Goal: Task Accomplishment & Management: Complete application form

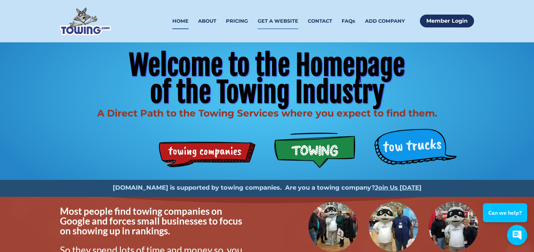
click at [282, 19] on link "GET A WEBSITE" at bounding box center [278, 21] width 41 height 16
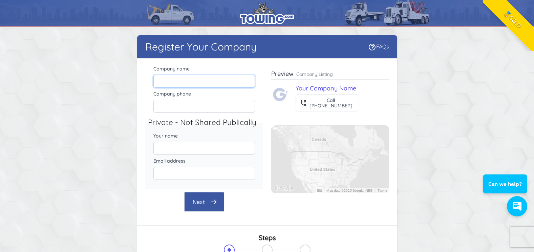
click at [178, 81] on input "Company name" at bounding box center [204, 81] width 102 height 13
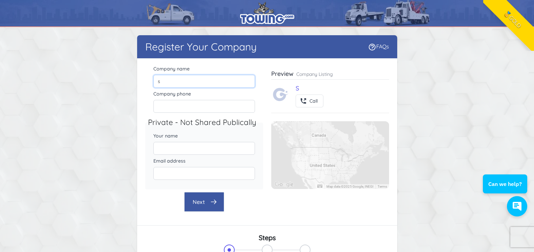
type input "Steeler Recovery"
type input "6149665160"
type input "steelerrecovery@gmail.com"
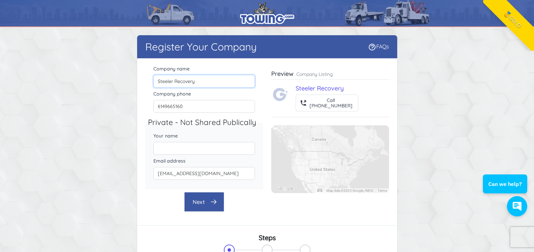
scroll to position [102, 0]
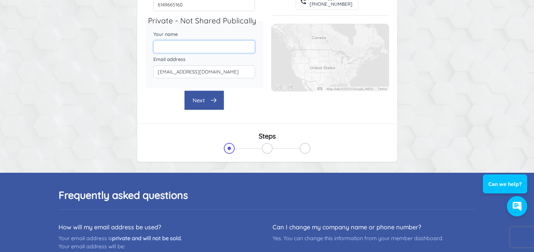
click at [193, 47] on input "Your name" at bounding box center [204, 46] width 102 height 13
type input "[PERSON_NAME]"
click at [198, 97] on button "Next" at bounding box center [204, 100] width 40 height 20
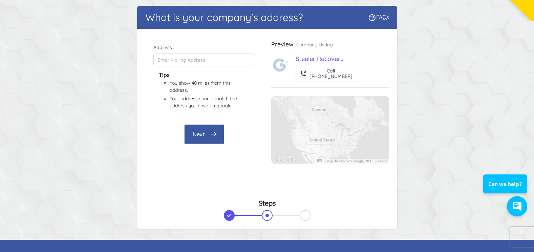
scroll to position [0, 0]
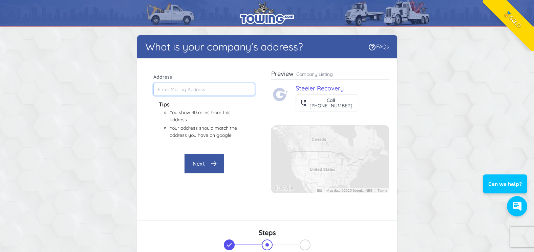
click at [177, 88] on input "Address" at bounding box center [204, 89] width 102 height 13
type input "6956 E Broad St, Columbus, OH 43213, USA"
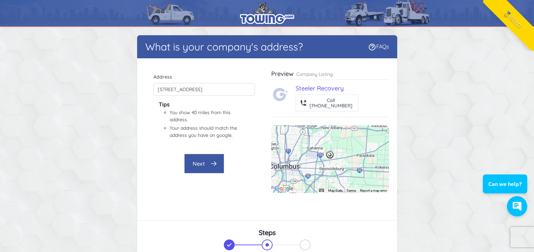
click at [204, 162] on button "Next" at bounding box center [204, 164] width 40 height 20
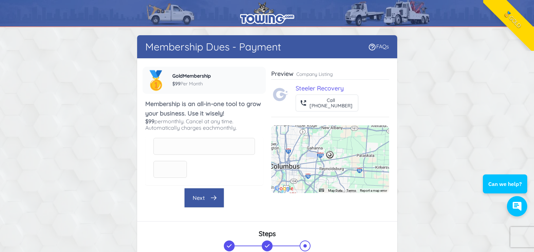
click at [322, 74] on p "Company Listing" at bounding box center [314, 74] width 37 height 7
click at [312, 75] on p "Company Listing" at bounding box center [314, 74] width 37 height 7
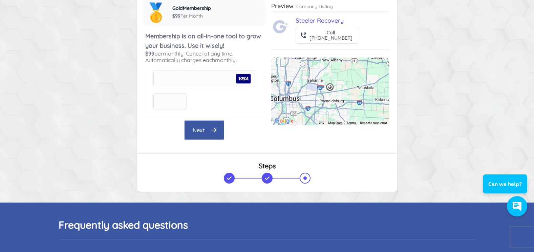
click at [201, 129] on button "Next" at bounding box center [204, 130] width 40 height 20
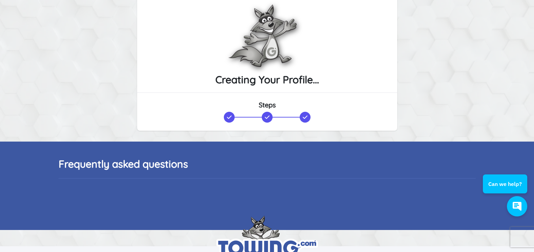
scroll to position [0, 0]
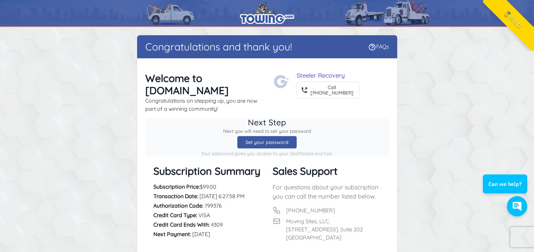
click at [270, 136] on div "Set your password" at bounding box center [267, 142] width 60 height 13
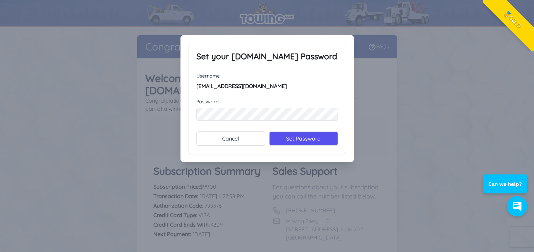
click at [340, 186] on div at bounding box center [267, 126] width 534 height 252
click at [366, 177] on div at bounding box center [267, 126] width 534 height 252
click at [300, 137] on input "Set Password" at bounding box center [303, 138] width 69 height 14
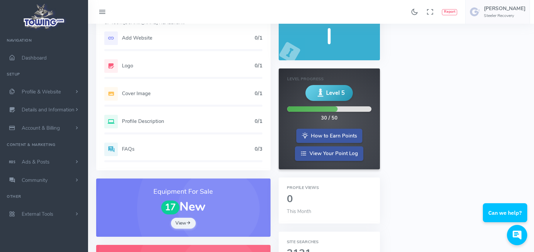
scroll to position [12, 0]
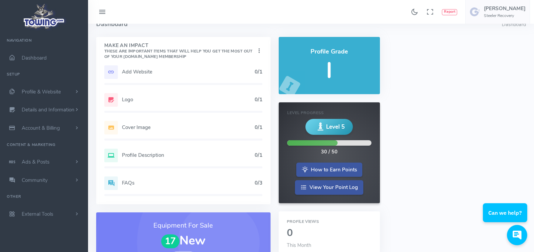
click at [198, 76] on div "Add Website 0/1" at bounding box center [183, 72] width 158 height 14
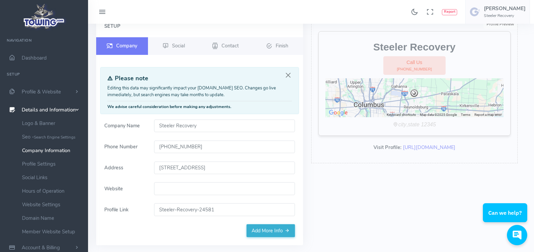
scroll to position [68, 0]
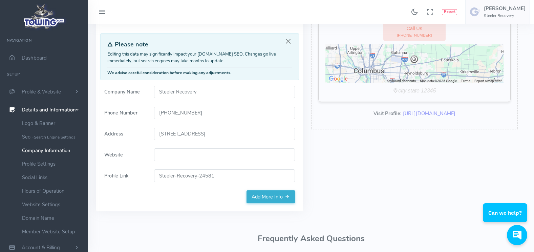
click at [173, 156] on input "Website" at bounding box center [224, 154] width 141 height 13
click at [168, 235] on h3 "Frequently Asked Questions" at bounding box center [311, 238] width 430 height 9
click at [273, 197] on link "Add More Info" at bounding box center [271, 196] width 48 height 13
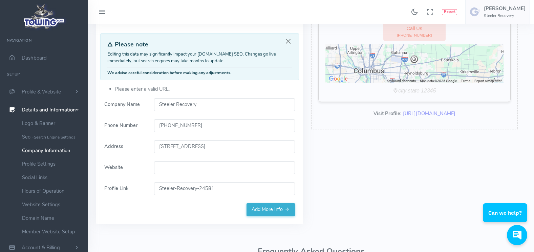
click at [122, 219] on div "Setup Company Social Contact Finish" at bounding box center [199, 103] width 207 height 243
click at [418, 114] on link "https://www.towing.com/Steeler-Recovery-24581" at bounding box center [429, 113] width 53 height 7
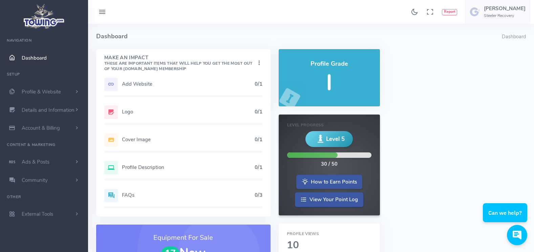
click at [160, 86] on h5 "Add Website" at bounding box center [188, 83] width 133 height 5
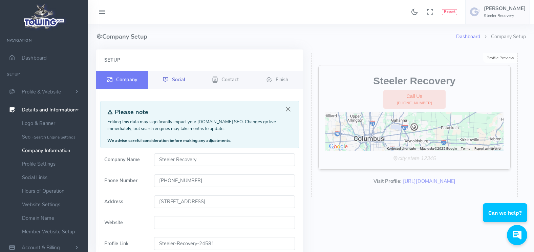
click at [179, 78] on span "Social" at bounding box center [178, 79] width 13 height 7
click at [232, 79] on span "Contact" at bounding box center [230, 79] width 17 height 7
click at [232, 80] on span "Contact" at bounding box center [230, 79] width 17 height 7
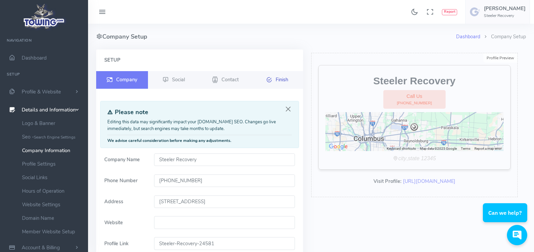
click at [279, 78] on span "Finish" at bounding box center [282, 79] width 13 height 7
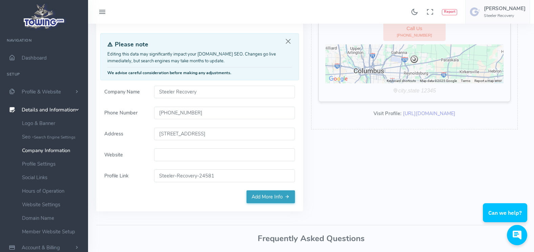
click at [271, 196] on link "Add More Info" at bounding box center [271, 196] width 48 height 13
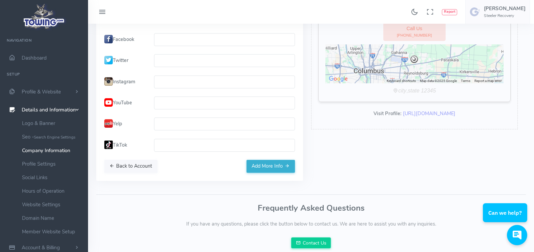
click at [135, 165] on button "Back to Account" at bounding box center [130, 166] width 53 height 13
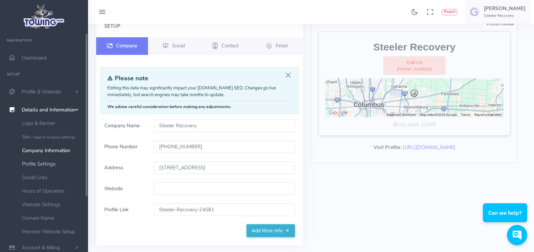
scroll to position [34, 0]
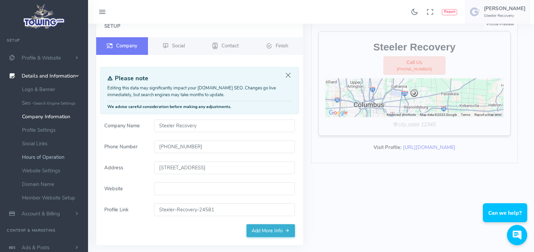
click at [50, 156] on link "Hours of Operation" at bounding box center [52, 157] width 71 height 14
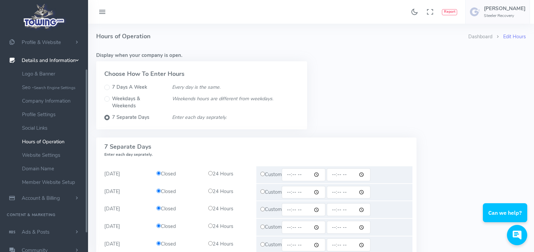
scroll to position [50, 0]
click at [210, 173] on input "radio" at bounding box center [210, 173] width 4 height 4
radio input "true"
click at [211, 191] on input "radio" at bounding box center [210, 191] width 4 height 4
radio input "true"
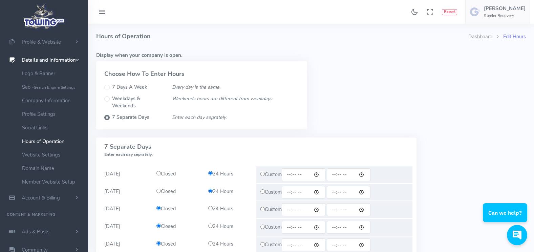
scroll to position [34, 0]
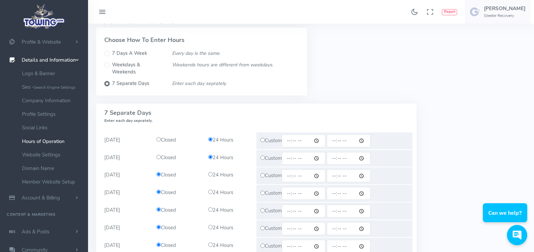
click at [211, 175] on input "radio" at bounding box center [210, 174] width 4 height 4
radio input "true"
click at [211, 190] on input "radio" at bounding box center [210, 192] width 4 height 4
radio input "true"
click at [211, 209] on input "radio" at bounding box center [210, 209] width 4 height 4
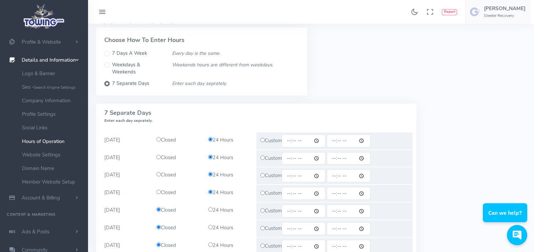
radio input "true"
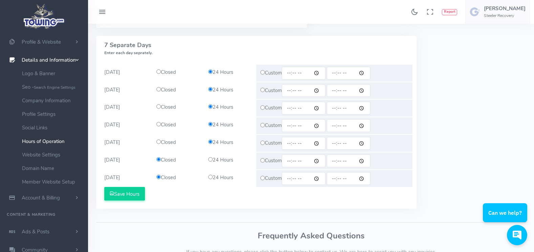
click at [209, 160] on input "radio" at bounding box center [210, 159] width 4 height 4
radio input "true"
click at [210, 178] on input "radio" at bounding box center [210, 177] width 4 height 4
radio input "true"
click at [130, 193] on button "Save Hours" at bounding box center [124, 194] width 41 height 14
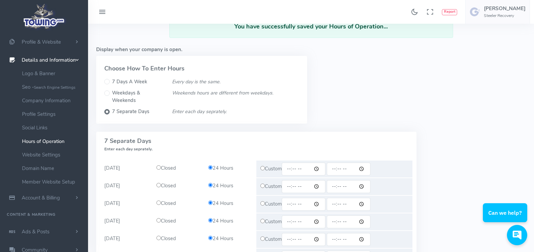
scroll to position [68, 0]
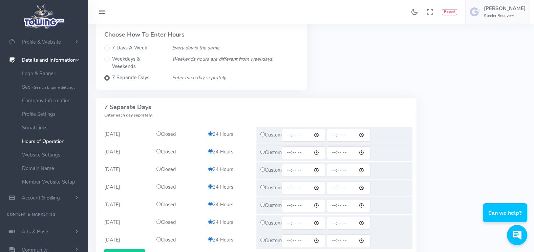
click at [319, 135] on input "time" at bounding box center [304, 135] width 44 height 13
type input "00:00"
click at [365, 135] on input "time" at bounding box center [349, 135] width 44 height 13
type input "00:00"
click at [422, 143] on div "7 Days a week Every day is the same. All Days (S-S) Closed 24 Hours Custom Save…" at bounding box center [311, 188] width 438 height 181
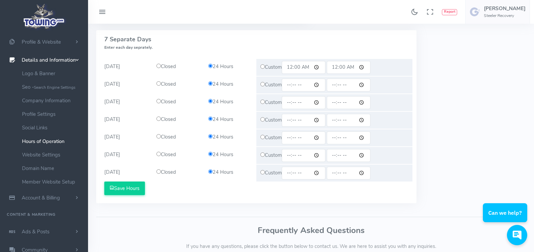
scroll to position [102, 0]
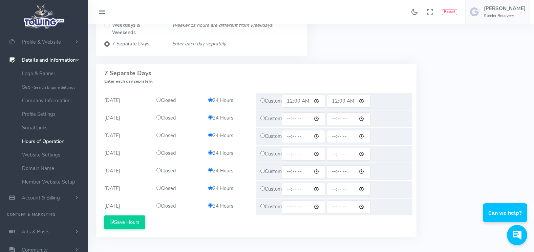
click at [261, 118] on input "radio" at bounding box center [263, 118] width 4 height 4
radio input "true"
click at [262, 136] on input "radio" at bounding box center [263, 136] width 4 height 4
radio input "true"
click at [264, 152] on input "radio" at bounding box center [263, 153] width 4 height 4
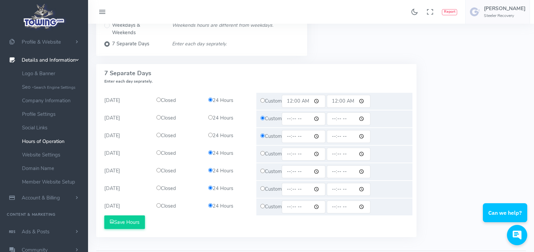
radio input "true"
click at [262, 172] on input "radio" at bounding box center [263, 171] width 4 height 4
radio input "true"
click at [262, 189] on input "radio" at bounding box center [263, 188] width 4 height 4
radio input "true"
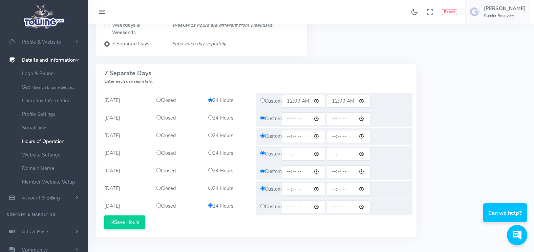
click at [264, 206] on input "radio" at bounding box center [263, 206] width 4 height 4
radio input "true"
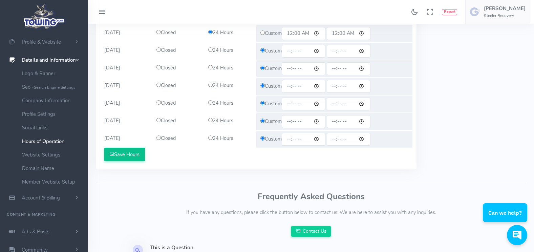
click at [127, 154] on button "Save Hours" at bounding box center [124, 155] width 41 height 14
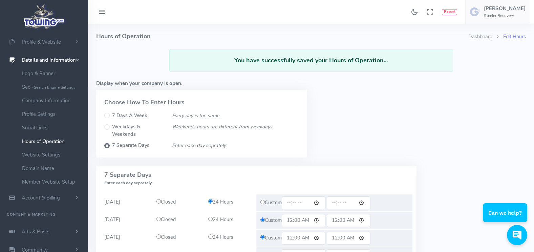
scroll to position [102, 0]
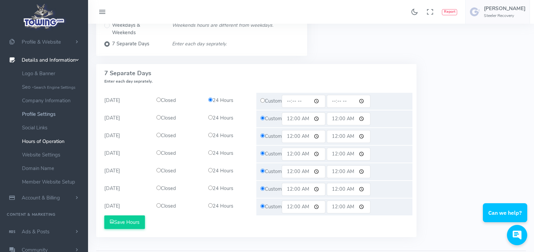
click at [41, 114] on link "Profile Settings" at bounding box center [52, 114] width 71 height 14
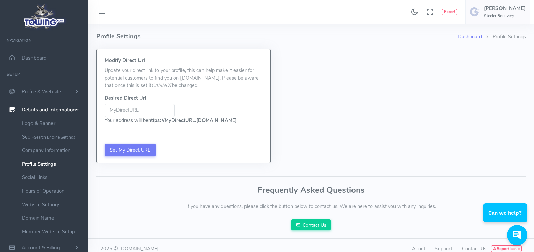
scroll to position [7, 0]
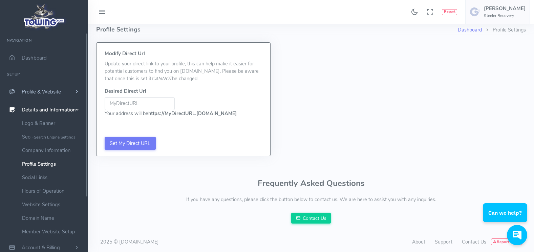
click at [46, 90] on span "Profile & Website" at bounding box center [41, 91] width 39 height 7
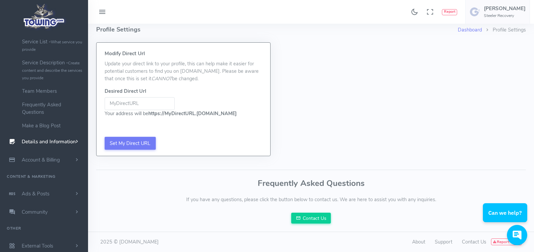
scroll to position [9, 0]
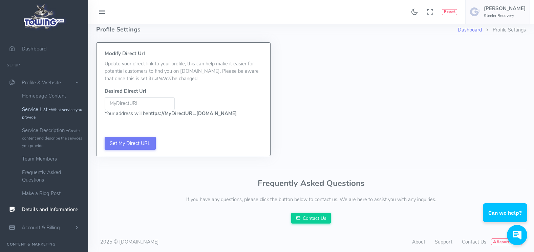
click at [43, 109] on link "Service List - What service you provide" at bounding box center [52, 113] width 71 height 21
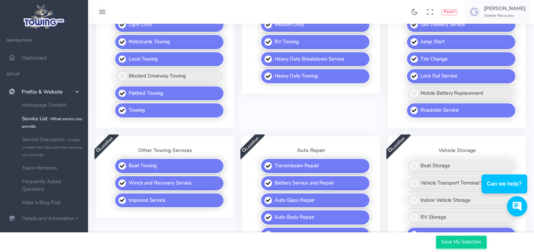
scroll to position [169, 0]
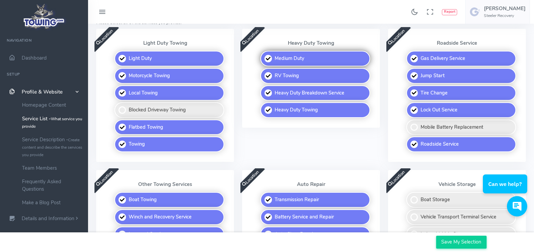
click at [268, 58] on label "Medium Duty" at bounding box center [316, 59] width 110 height 16
click at [263, 55] on input "Medium Duty" at bounding box center [261, 53] width 4 height 4
checkbox input "false"
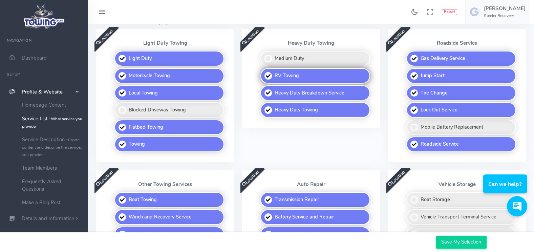
click at [269, 77] on label "RV Towing" at bounding box center [316, 76] width 110 height 16
click at [263, 73] on input "RV Towing" at bounding box center [261, 70] width 4 height 4
checkbox input "false"
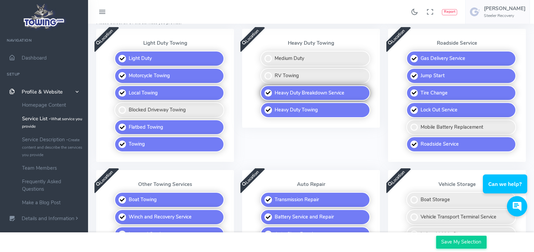
drag, startPoint x: 270, startPoint y: 92, endPoint x: 263, endPoint y: 98, distance: 9.6
click at [270, 93] on label "Heavy Duty Breakdown Service" at bounding box center [316, 93] width 110 height 16
click at [263, 90] on input "Heavy Duty Breakdown Service" at bounding box center [261, 87] width 4 height 4
checkbox input "false"
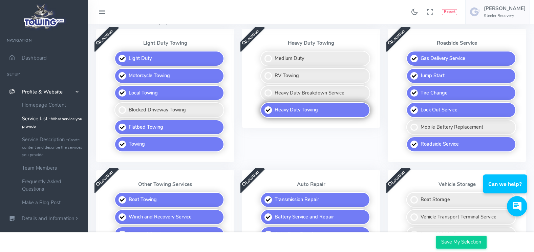
click at [268, 109] on label "Heavy Duty Towing" at bounding box center [316, 110] width 110 height 16
click at [263, 107] on input "Heavy Duty Towing" at bounding box center [261, 104] width 4 height 4
checkbox input "false"
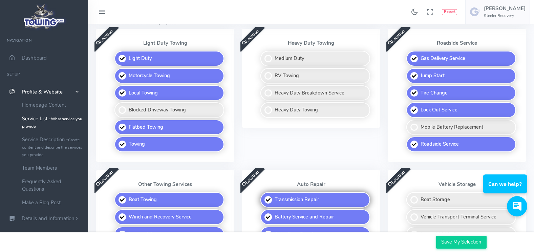
click at [269, 201] on label "Transmission Repair" at bounding box center [316, 200] width 110 height 16
click at [263, 197] on input "Transmission Repair" at bounding box center [261, 194] width 4 height 4
checkbox input "false"
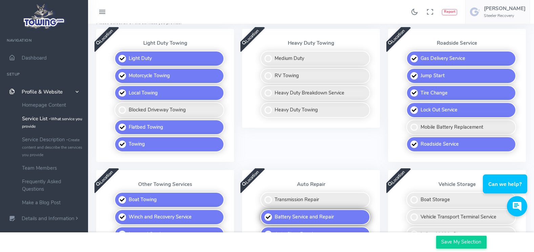
click at [270, 214] on label "Battery Service and Repair" at bounding box center [316, 217] width 110 height 16
click at [263, 214] on input "Battery Service and Repair" at bounding box center [261, 211] width 4 height 4
checkbox input "false"
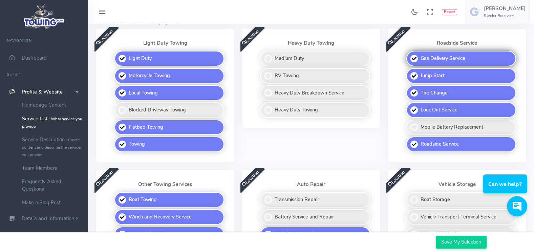
click at [415, 57] on label "Gas Delivery Service" at bounding box center [462, 59] width 110 height 16
click at [409, 55] on input "Gas Delivery Service" at bounding box center [407, 53] width 4 height 4
checkbox input "false"
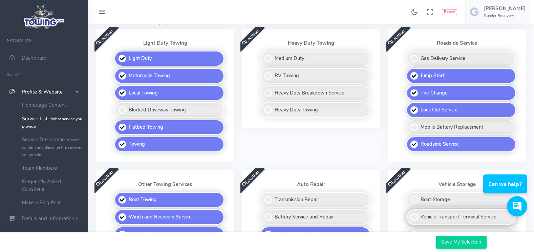
scroll to position [237, 0]
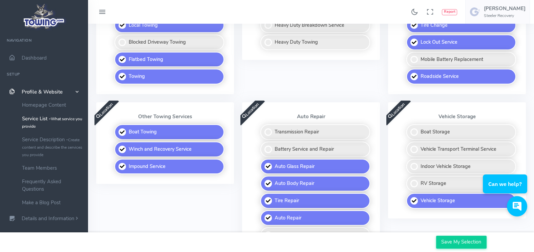
click at [487, 115] on p "Vehicle Storage" at bounding box center [457, 116] width 122 height 5
click at [412, 200] on label "Vehicle Storage" at bounding box center [462, 201] width 110 height 16
click at [409, 198] on input "Vehicle Storage" at bounding box center [407, 195] width 4 height 4
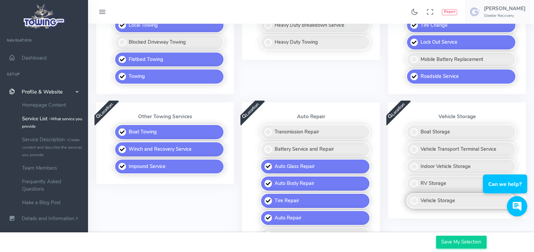
click at [412, 200] on label "Vehicle Storage" at bounding box center [462, 201] width 110 height 16
click at [409, 198] on input "Vehicle Storage" at bounding box center [407, 195] width 4 height 4
checkbox input "true"
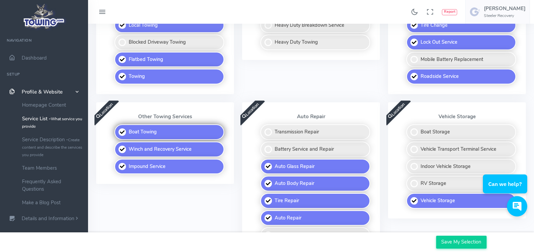
click at [120, 130] on label "Boat Towing" at bounding box center [170, 132] width 110 height 16
click at [117, 129] on input "Boat Towing" at bounding box center [115, 126] width 4 height 4
checkbox input "false"
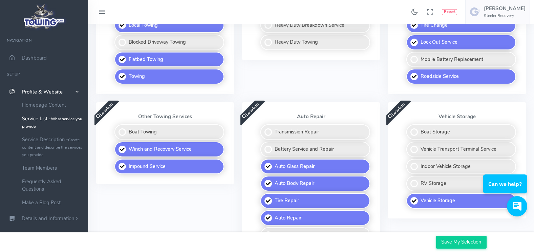
scroll to position [169, 0]
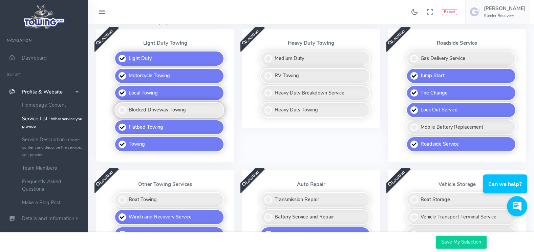
click at [123, 113] on label "Blocked Driveway Towing" at bounding box center [170, 110] width 110 height 16
click at [117, 107] on input "Blocked Driveway Towing" at bounding box center [115, 104] width 4 height 4
checkbox input "true"
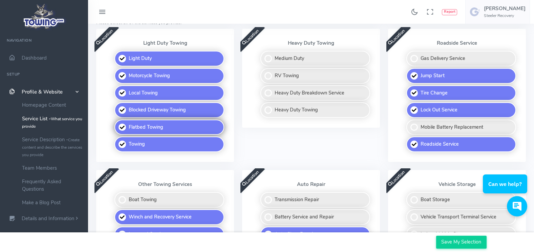
click at [124, 126] on label "Flatbed Towing" at bounding box center [170, 128] width 110 height 16
click at [117, 124] on input "Flatbed Towing" at bounding box center [115, 122] width 4 height 4
checkbox input "false"
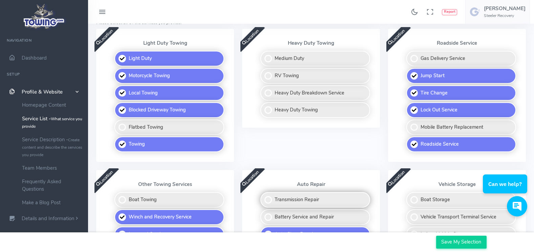
scroll to position [237, 0]
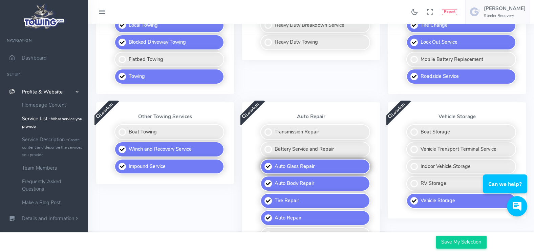
click at [269, 167] on label "Auto Glass Repair" at bounding box center [316, 167] width 110 height 16
click at [263, 163] on input "Auto Glass Repair" at bounding box center [261, 161] width 4 height 4
checkbox input "false"
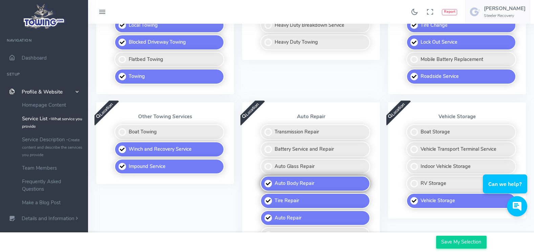
click at [267, 182] on label "Auto Body Repair" at bounding box center [316, 184] width 110 height 16
click at [263, 180] on input "Auto Body Repair" at bounding box center [261, 178] width 4 height 4
checkbox input "false"
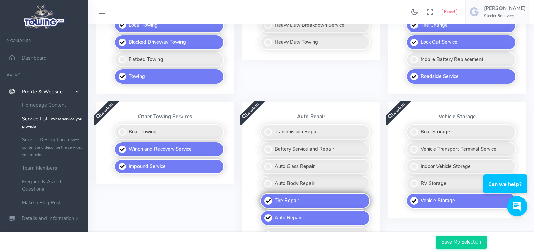
click at [266, 200] on label "Tire Repair" at bounding box center [316, 201] width 110 height 16
click at [263, 198] on input "Tire Repair" at bounding box center [261, 195] width 4 height 4
checkbox input "false"
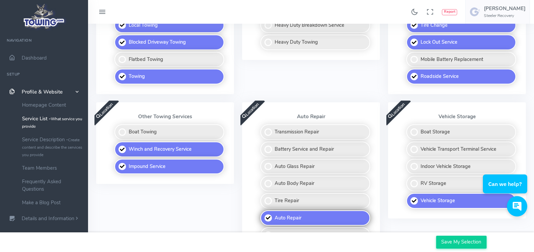
click at [270, 220] on label "Auto Repair" at bounding box center [316, 218] width 110 height 16
click at [263, 215] on input "Auto Repair" at bounding box center [261, 212] width 4 height 4
checkbox input "false"
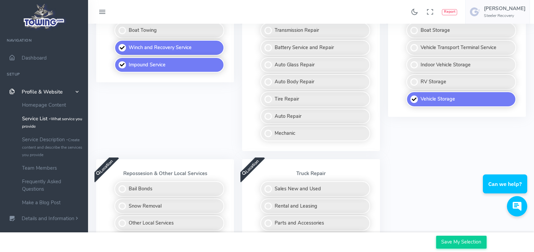
scroll to position [407, 0]
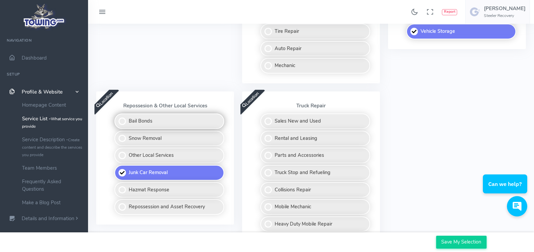
click at [121, 120] on label "Bail Bonds" at bounding box center [170, 122] width 110 height 16
click at [117, 118] on input "Bail Bonds" at bounding box center [115, 116] width 4 height 4
checkbox input "true"
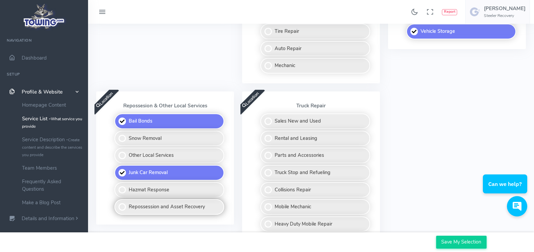
click at [120, 207] on label "Repossession and Asset Recovery" at bounding box center [170, 207] width 110 height 16
click at [117, 204] on input "Repossession and Asset Recovery" at bounding box center [115, 201] width 4 height 4
checkbox input "true"
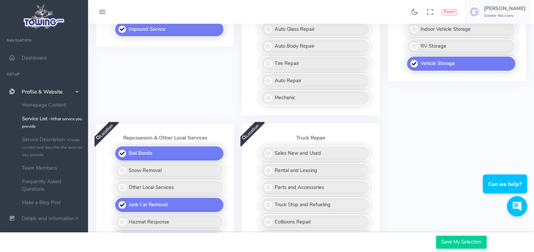
scroll to position [307, 0]
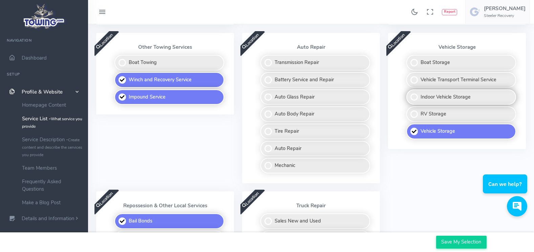
click at [415, 97] on label "Indoor Vehicle Storage" at bounding box center [462, 97] width 110 height 16
click at [409, 94] on input "Indoor Vehicle Storage" at bounding box center [407, 91] width 4 height 4
checkbox input "true"
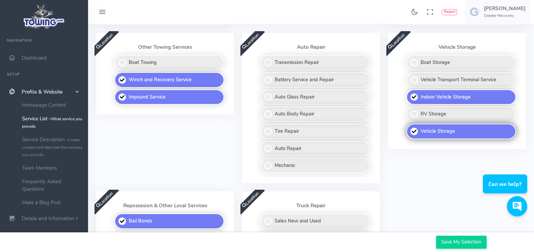
click at [413, 132] on label "Vehicle Storage" at bounding box center [462, 132] width 110 height 16
click at [409, 128] on input "Vehicle Storage" at bounding box center [407, 126] width 4 height 4
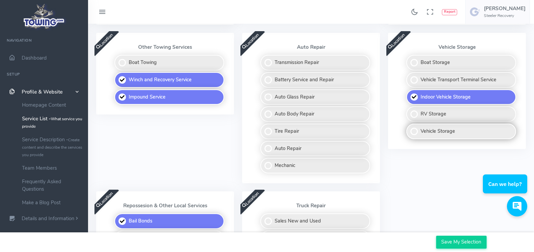
click at [413, 132] on label "Vehicle Storage" at bounding box center [462, 132] width 110 height 16
click at [409, 128] on input "Vehicle Storage" at bounding box center [407, 126] width 4 height 4
checkbox input "true"
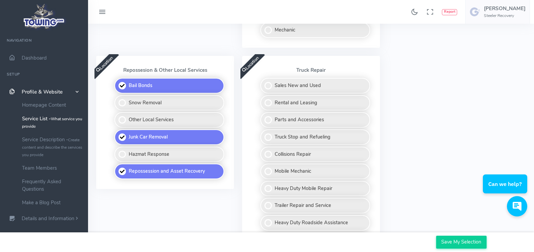
scroll to position [578, 0]
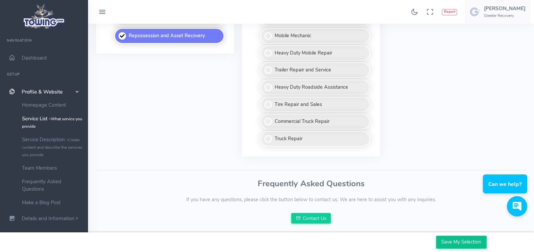
click at [462, 241] on input "Save My Selection" at bounding box center [461, 242] width 50 height 13
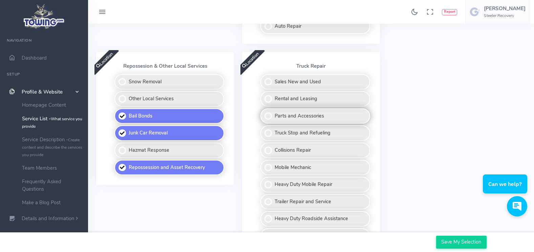
scroll to position [606, 0]
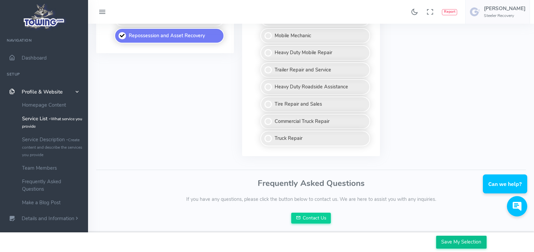
click at [465, 241] on input "Save My Selection" at bounding box center [461, 242] width 50 height 13
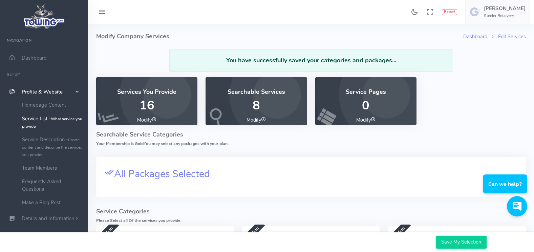
click at [39, 91] on span "Profile & Website" at bounding box center [42, 91] width 41 height 7
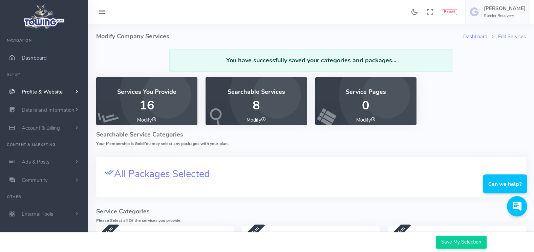
click at [32, 57] on span "Dashboard" at bounding box center [34, 58] width 25 height 7
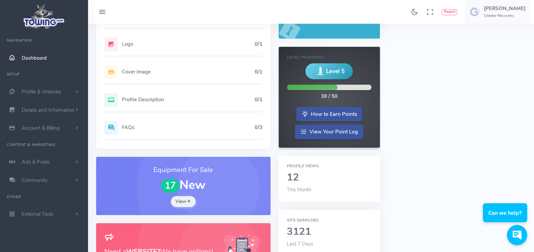
scroll to position [136, 0]
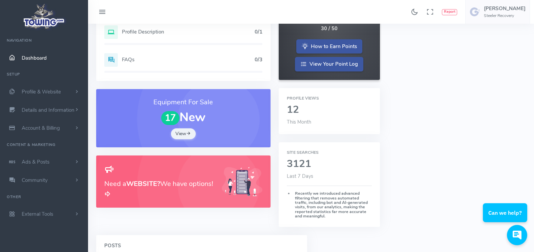
click at [168, 181] on h3 "Need a WEBSITE? We have options!" at bounding box center [158, 189] width 109 height 21
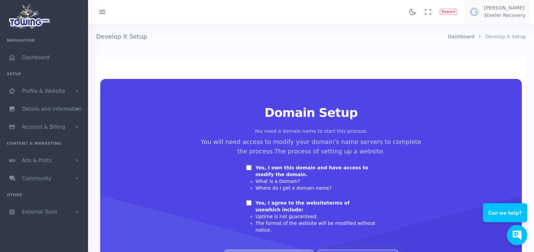
scroll to position [68, 0]
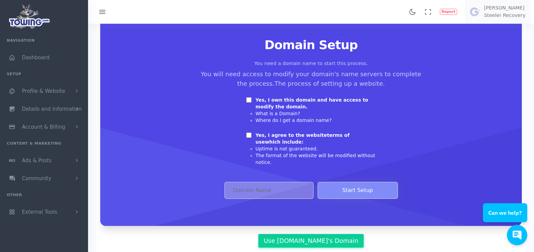
click at [361, 182] on button "Start Setup" at bounding box center [358, 190] width 80 height 17
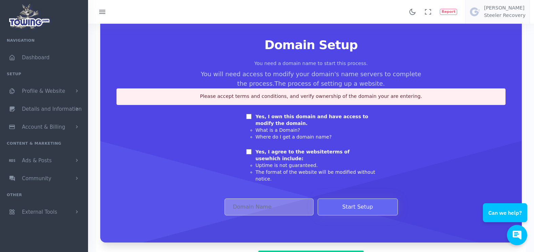
click at [249, 118] on input "Yes, I own this domain and have access to modify the domain." at bounding box center [248, 116] width 5 height 5
checkbox input "true"
click at [248, 152] on input "Yes, I agree to the website terms of use which include:" at bounding box center [248, 151] width 5 height 5
checkbox input "true"
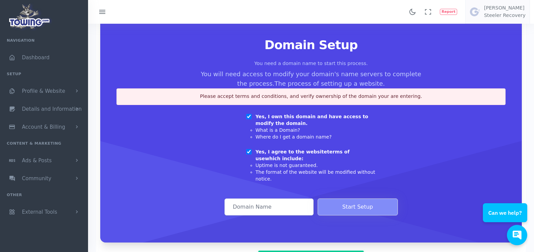
click at [366, 199] on button "Start Setup" at bounding box center [358, 207] width 80 height 17
click at [268, 203] on input "Domain Address" at bounding box center [269, 207] width 89 height 17
type input "SteelerRecovery"
click at [358, 199] on button "Start Setup" at bounding box center [358, 207] width 80 height 17
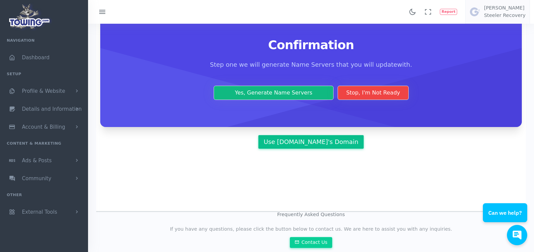
click at [305, 141] on link "Use [DOMAIN_NAME]'s Domain" at bounding box center [311, 142] width 105 height 14
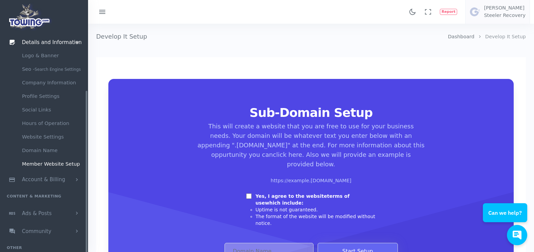
scroll to position [84, 0]
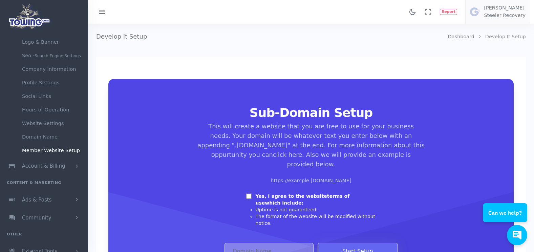
click at [249, 193] on input "Yes, I agree to the website terms of use which include:" at bounding box center [248, 195] width 5 height 5
checkbox input "true"
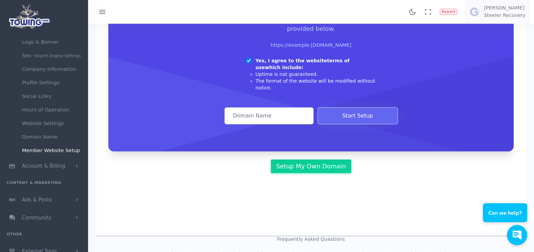
click at [281, 107] on input "Towing.com Sub Domain" at bounding box center [269, 115] width 89 height 17
click at [355, 107] on button "Start Setup" at bounding box center [358, 115] width 80 height 17
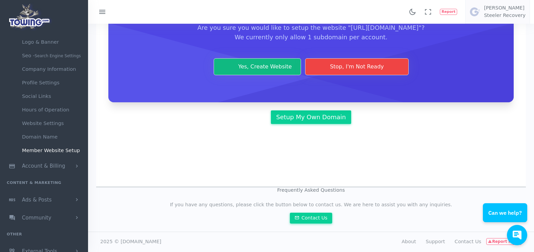
scroll to position [114, 0]
click at [258, 66] on button "Yes, Create Website" at bounding box center [258, 66] width 88 height 17
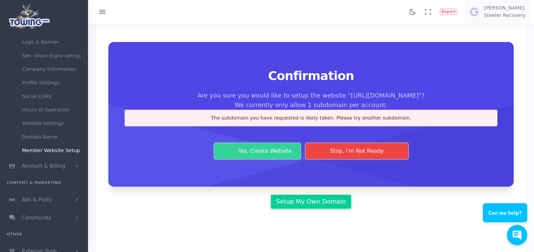
click at [263, 158] on button "Yes, Create Website" at bounding box center [258, 151] width 88 height 17
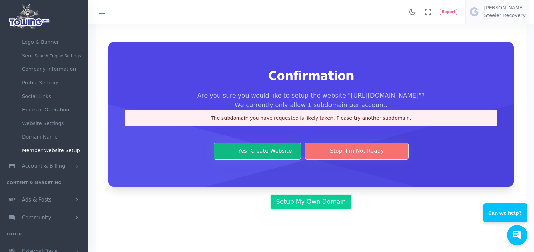
click at [346, 160] on button "Stop, I'm Not Ready" at bounding box center [356, 151] width 103 height 17
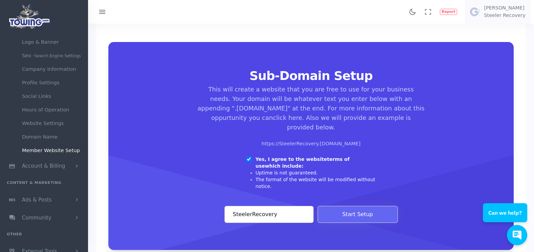
click at [279, 206] on input "SteelerRecovery" at bounding box center [269, 214] width 89 height 17
click at [357, 206] on button "Start Setup" at bounding box center [358, 214] width 80 height 17
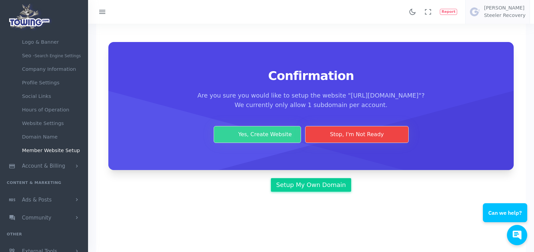
click at [261, 142] on button "Yes, Create Website" at bounding box center [258, 134] width 88 height 17
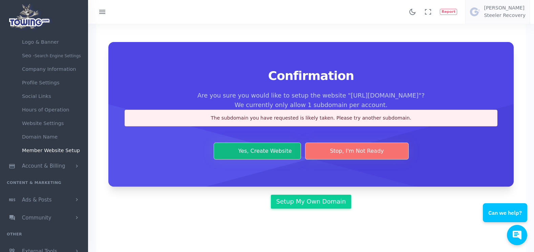
click at [355, 160] on button "Stop, I'm Not Ready" at bounding box center [356, 151] width 103 height 17
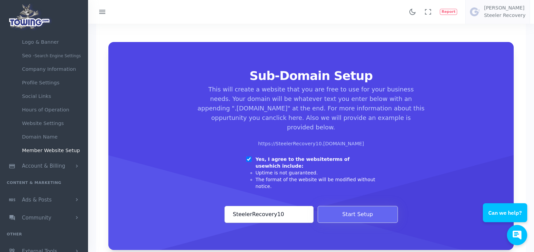
click at [287, 206] on input "SteelerRecovery10" at bounding box center [269, 214] width 89 height 17
click at [361, 206] on button "Start Setup" at bounding box center [358, 214] width 80 height 17
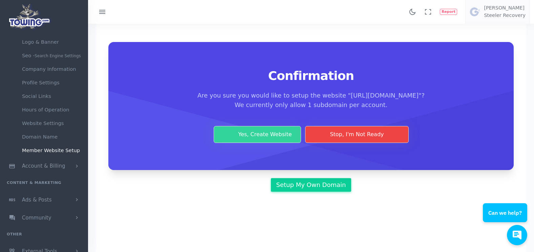
click at [268, 143] on button "Yes, Create Website" at bounding box center [258, 134] width 88 height 17
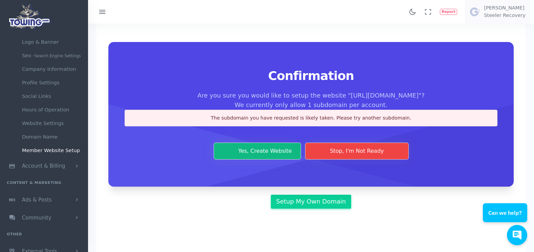
click at [365, 160] on button "Stop, I'm Not Ready" at bounding box center [356, 151] width 103 height 17
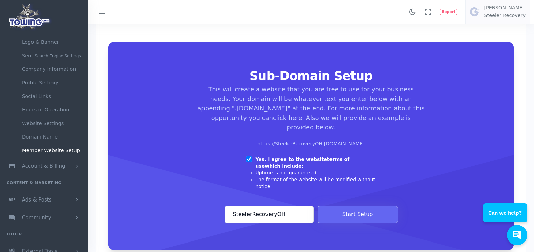
click at [291, 206] on input "SteelerRecoveryOH" at bounding box center [269, 214] width 89 height 17
click at [358, 206] on button "Start Setup" at bounding box center [358, 214] width 80 height 17
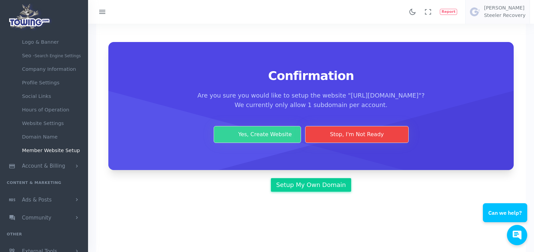
click at [264, 141] on button "Yes, Create Website" at bounding box center [258, 134] width 88 height 17
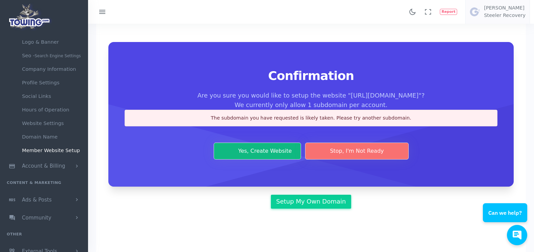
click at [361, 159] on button "Stop, I'm Not Ready" at bounding box center [356, 151] width 103 height 17
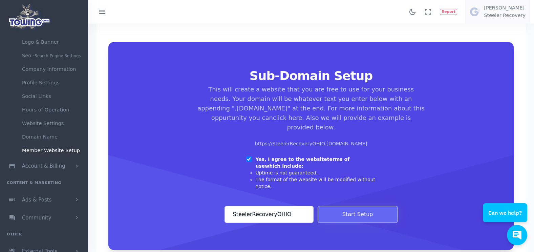
click at [289, 206] on input "SteelerRecoveryOHIO" at bounding box center [269, 214] width 89 height 17
click at [352, 206] on button "Start Setup" at bounding box center [358, 214] width 80 height 17
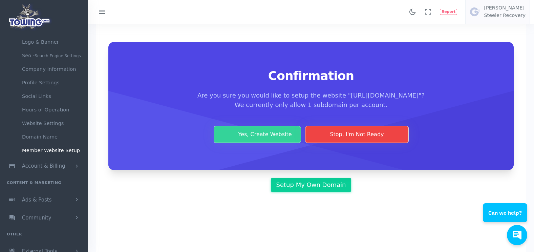
click at [260, 143] on button "Yes, Create Website" at bounding box center [258, 134] width 88 height 17
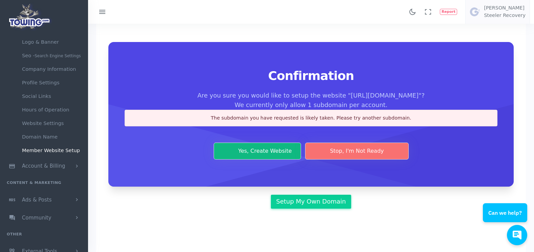
click at [357, 160] on button "Stop, I'm Not Ready" at bounding box center [356, 151] width 103 height 17
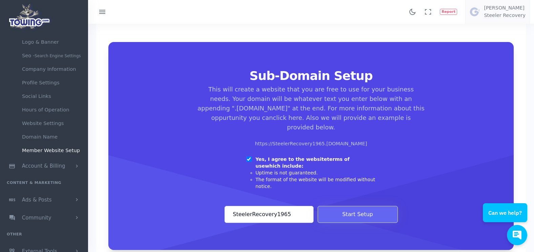
click at [285, 206] on input "SteelerRecovery1965" at bounding box center [269, 214] width 89 height 17
click at [354, 206] on button "Start Setup" at bounding box center [358, 214] width 80 height 17
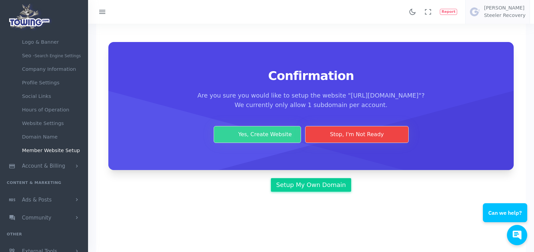
click at [274, 143] on button "Yes, Create Website" at bounding box center [258, 134] width 88 height 17
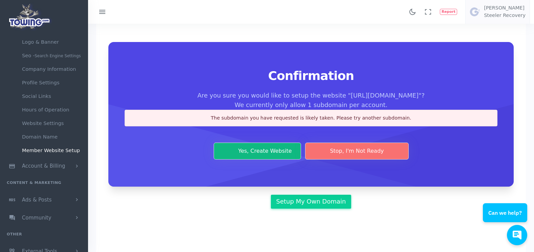
click at [365, 160] on button "Stop, I'm Not Ready" at bounding box center [356, 151] width 103 height 17
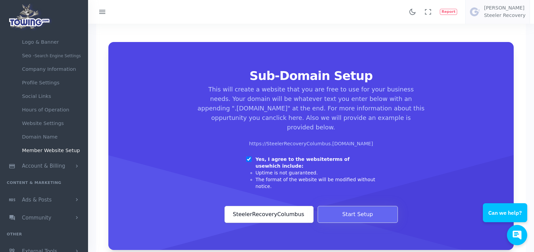
click at [296, 206] on input "SteelerRecoveryColumbus" at bounding box center [269, 214] width 89 height 17
click at [363, 206] on button "Start Setup" at bounding box center [358, 214] width 80 height 17
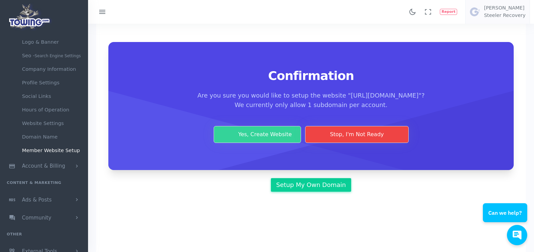
click at [270, 143] on button "Yes, Create Website" at bounding box center [258, 134] width 88 height 17
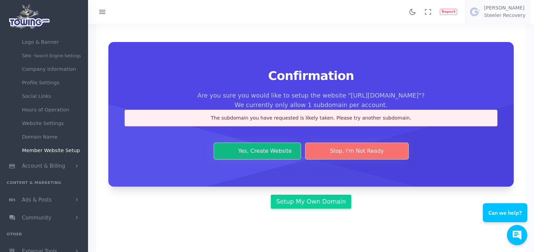
click at [360, 158] on button "Stop, I'm Not Ready" at bounding box center [356, 151] width 103 height 17
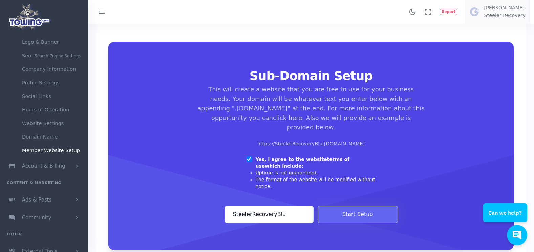
click at [284, 206] on input "SteelerRecoveryBlu" at bounding box center [269, 214] width 89 height 17
type input "S"
click at [349, 206] on button "Start Setup" at bounding box center [358, 214] width 80 height 17
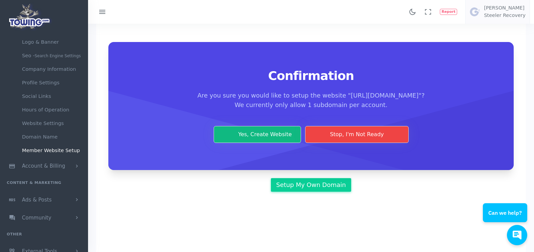
click at [266, 133] on button "Yes, Create Website" at bounding box center [258, 134] width 88 height 17
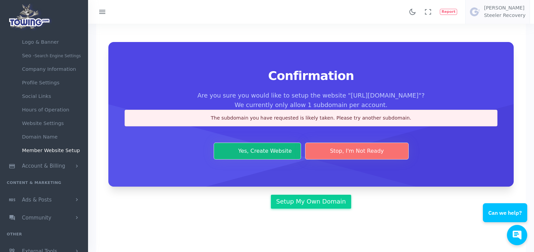
click at [396, 151] on button "Stop, I'm Not Ready" at bounding box center [356, 151] width 103 height 17
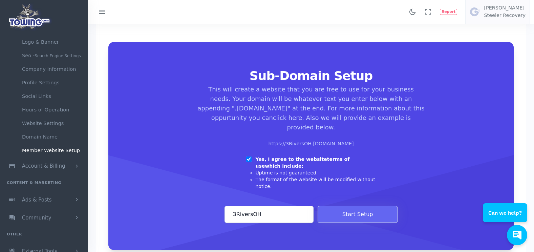
click at [261, 206] on input "3RiversOH" at bounding box center [269, 214] width 89 height 17
click at [357, 206] on button "Start Setup" at bounding box center [358, 214] width 80 height 17
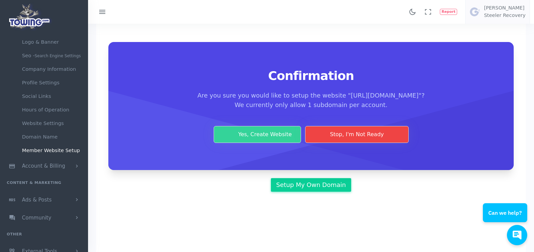
click at [263, 132] on button "Yes, Create Website" at bounding box center [258, 134] width 88 height 17
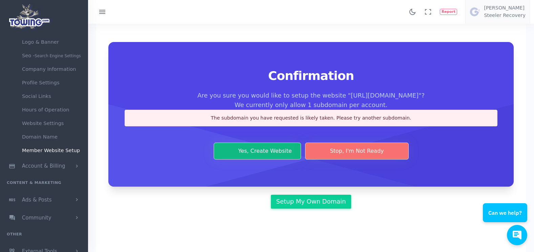
click at [358, 150] on button "Stop, I'm Not Ready" at bounding box center [356, 151] width 103 height 17
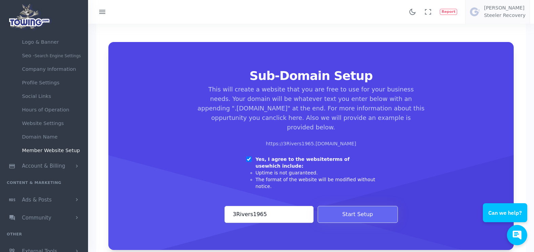
click at [267, 206] on input "3Rivers1965" at bounding box center [269, 214] width 89 height 17
type input "3"
click at [341, 206] on button "Start Setup" at bounding box center [358, 214] width 80 height 17
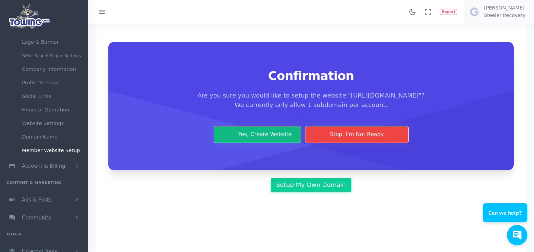
click at [261, 135] on button "Yes, Create Website" at bounding box center [258, 134] width 88 height 17
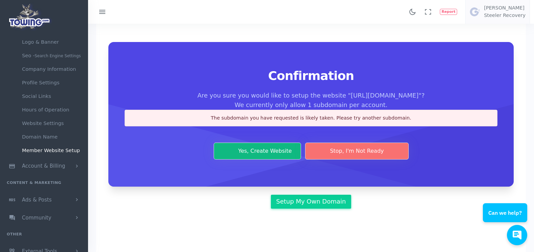
click at [347, 149] on button "Stop, I'm Not Ready" at bounding box center [356, 151] width 103 height 17
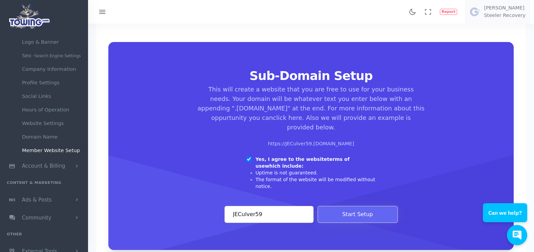
click at [262, 206] on input "JECulver59" at bounding box center [269, 214] width 89 height 17
type input "J"
click at [356, 206] on button "Start Setup" at bounding box center [358, 214] width 80 height 17
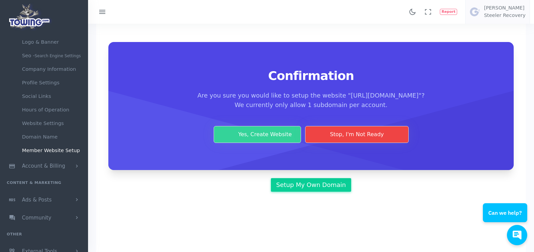
click at [271, 143] on button "Yes, Create Website" at bounding box center [258, 134] width 88 height 17
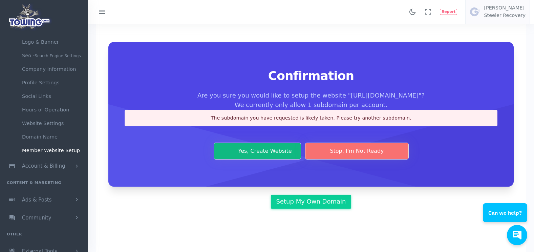
click at [359, 160] on button "Stop, I'm Not Ready" at bounding box center [356, 151] width 103 height 17
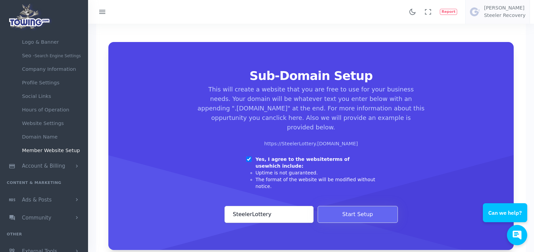
click at [272, 206] on input "SteelerLottery" at bounding box center [269, 214] width 89 height 17
type input "S"
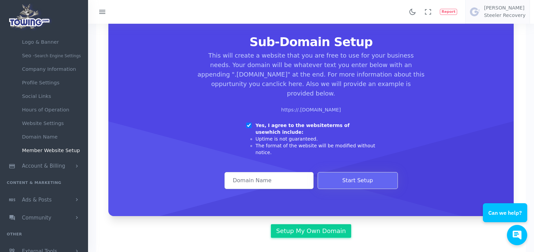
scroll to position [105, 0]
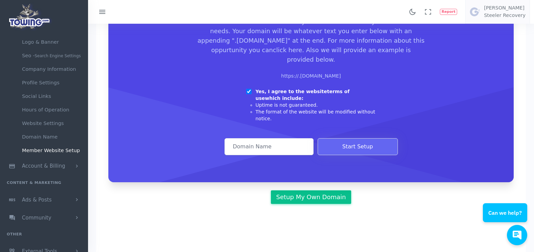
click at [305, 190] on link "Setup My Own Domain" at bounding box center [311, 197] width 80 height 14
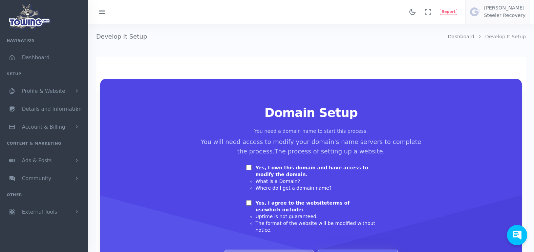
click at [249, 167] on input "Yes, I own this domain and have access to modify the domain." at bounding box center [248, 167] width 5 height 5
checkbox input "true"
click at [249, 202] on input "Yes, I agree to the website terms of use which include:" at bounding box center [248, 202] width 5 height 5
checkbox input "true"
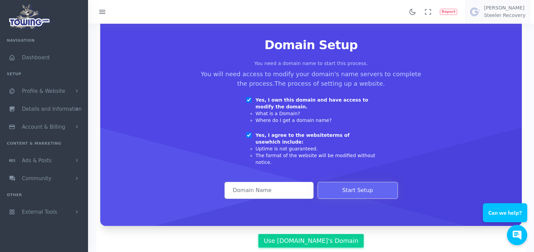
scroll to position [102, 0]
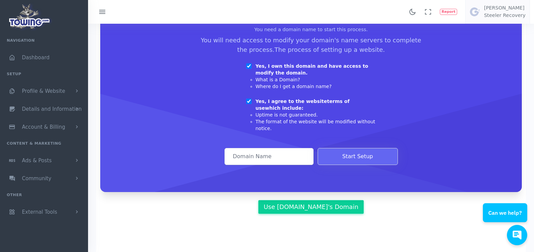
click at [237, 151] on input "Domain Address" at bounding box center [269, 156] width 89 height 17
type input "SteelerRecoveryOH"
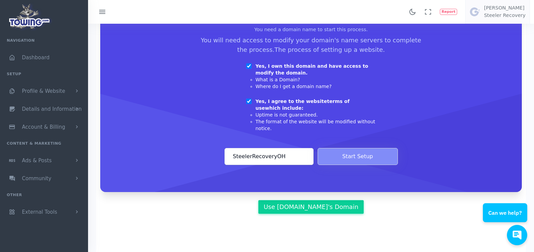
click at [354, 149] on button "Start Setup" at bounding box center [358, 156] width 80 height 17
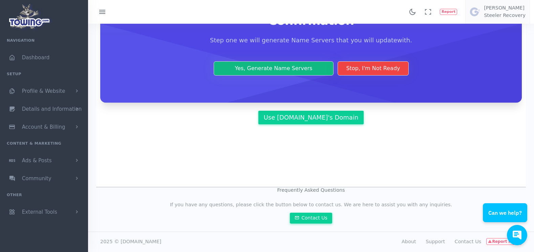
scroll to position [92, 0]
click at [269, 65] on button "Yes, Generate Name Servers" at bounding box center [274, 68] width 120 height 14
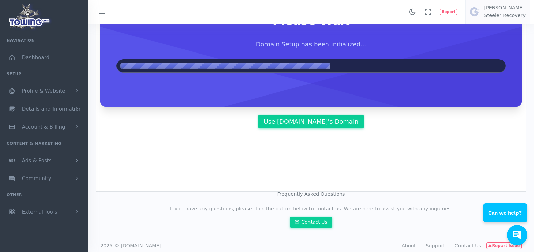
scroll to position [37, 0]
